Goal: Navigation & Orientation: Find specific page/section

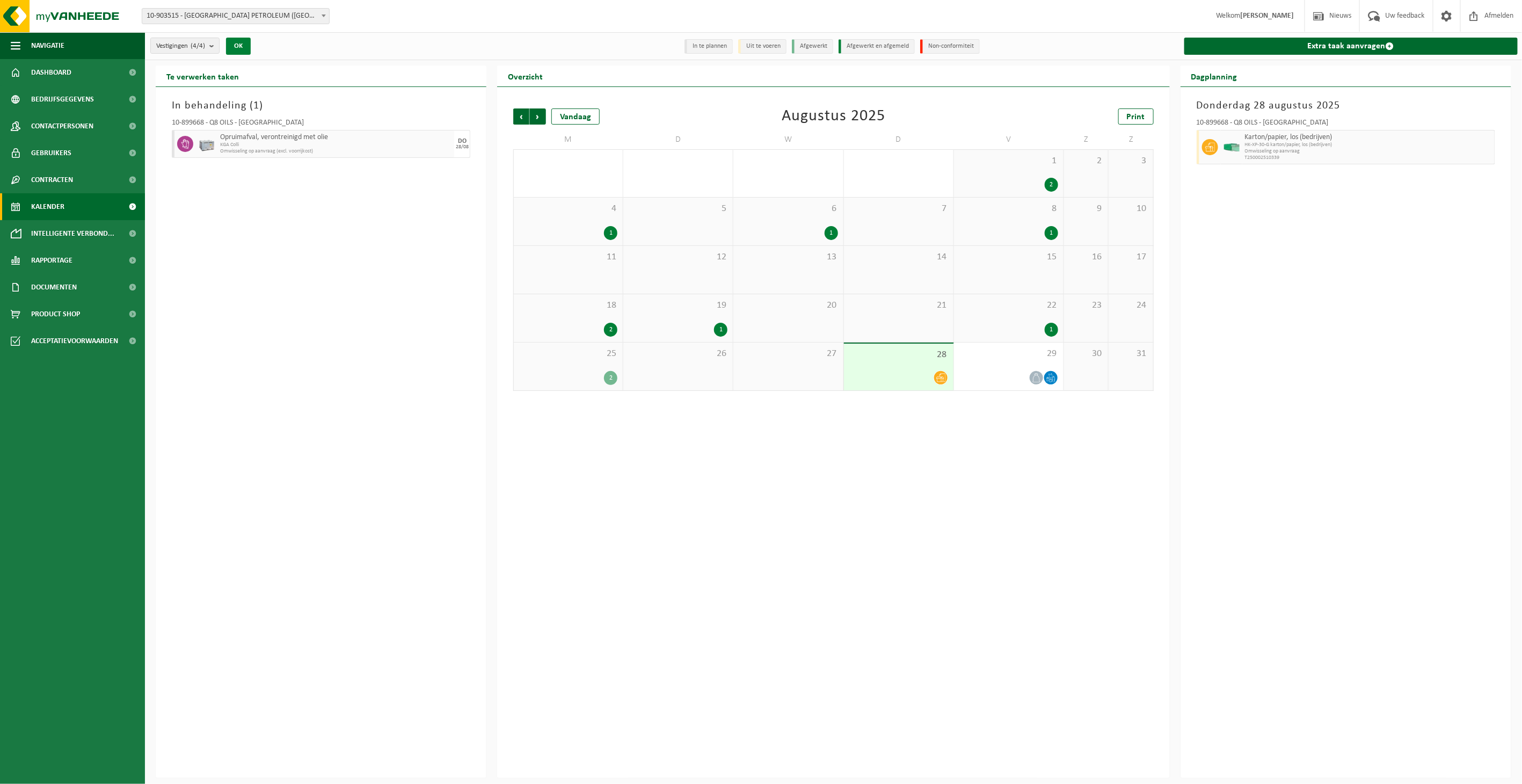
click at [249, 44] on button "OK" at bounding box center [238, 46] width 24 height 17
click at [282, 140] on span "Opruimafval, verontreinigd met olie" at bounding box center [335, 138] width 231 height 9
click at [268, 199] on div "In behandeling ( 1 ) 10-899668 - Q8 OILS - ANTWERPEN Opruimafval, verontreinigd…" at bounding box center [320, 433] width 331 height 691
click at [54, 71] on span "Dashboard" at bounding box center [51, 72] width 40 height 27
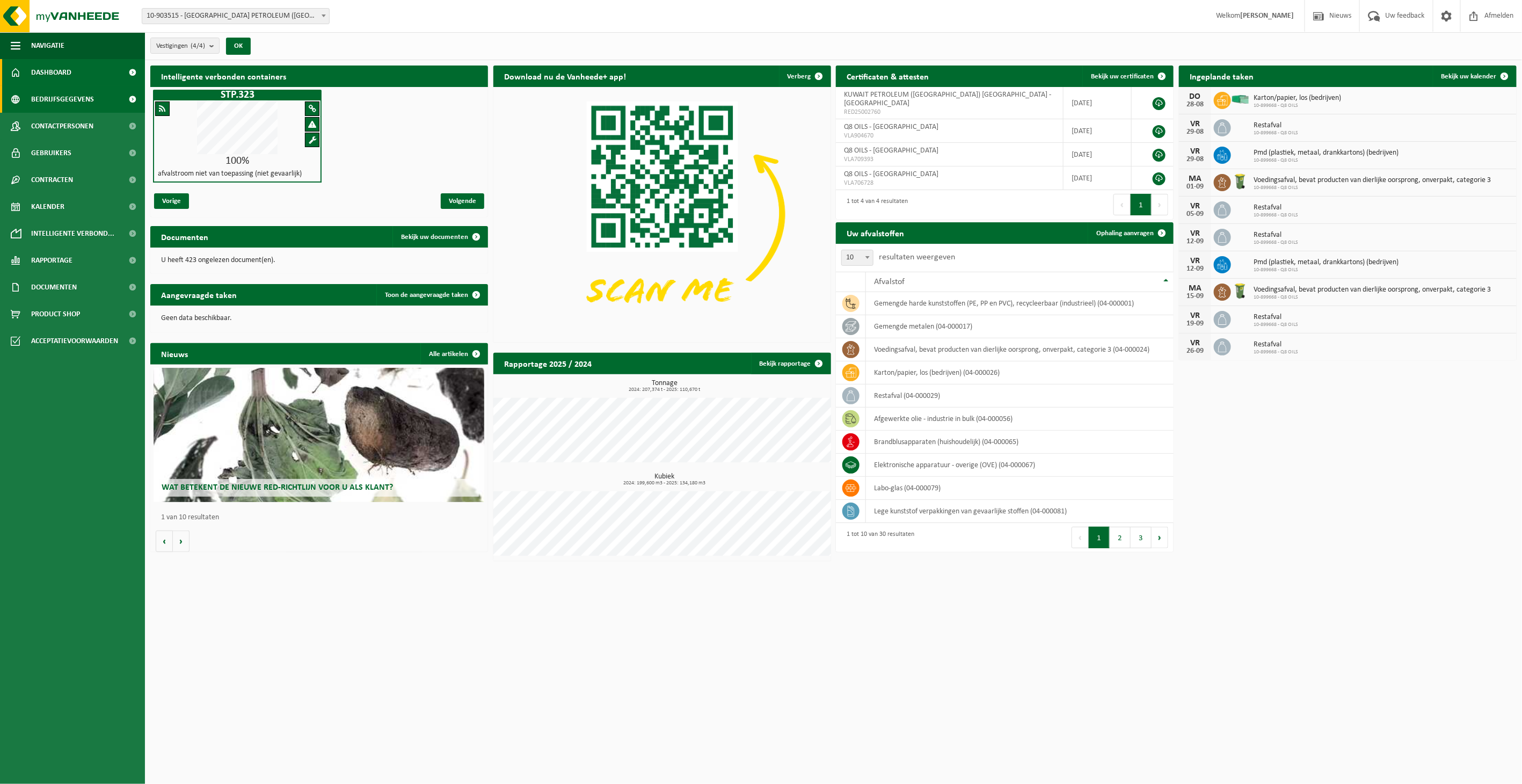
click at [66, 97] on span "Bedrijfsgegevens" at bounding box center [63, 99] width 63 height 27
